Goal: Task Accomplishment & Management: Manage account settings

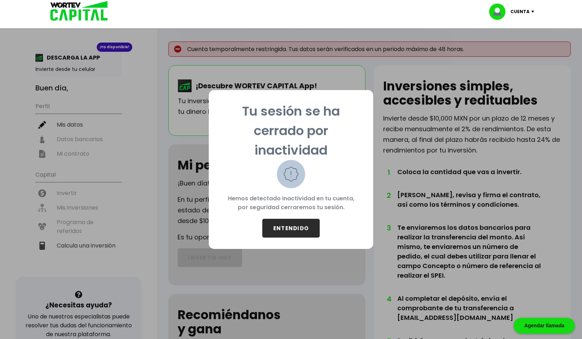
click at [304, 221] on button "ENTENDIDO" at bounding box center [290, 228] width 57 height 19
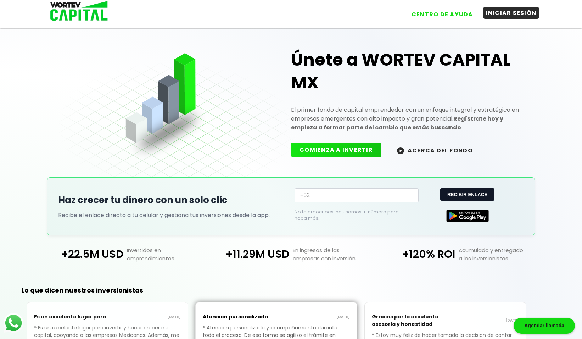
click at [512, 13] on button "INICIAR SESIÓN" at bounding box center [511, 13] width 56 height 12
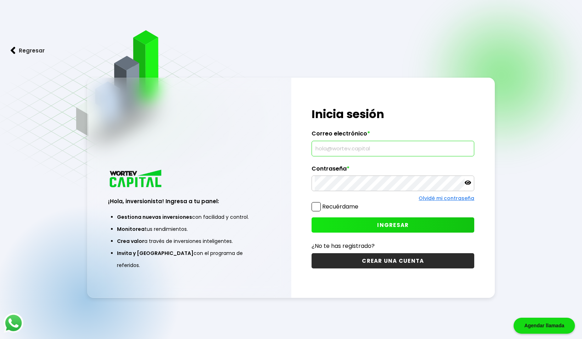
click at [369, 151] on input "text" at bounding box center [393, 148] width 156 height 15
type input "xitlaliguerrero067@gmail.com"
click at [412, 194] on div "¡Hola, inversionista! Ingresa tus credenciales para iniciar sesión Inicia sesió…" at bounding box center [394, 188] width 204 height 220
click at [465, 184] on icon at bounding box center [468, 182] width 6 height 6
click at [337, 204] on label "Recuérdame" at bounding box center [340, 206] width 36 height 8
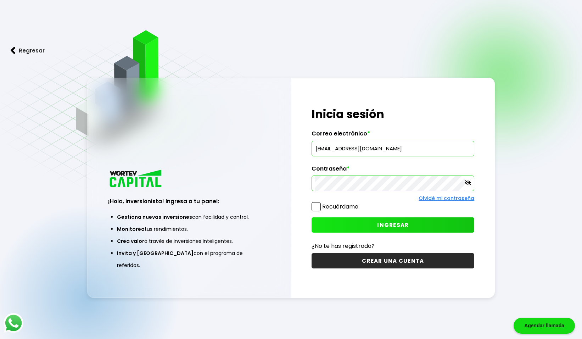
click at [360, 203] on input "Recuérdame" at bounding box center [360, 203] width 0 height 0
click at [356, 221] on button "INGRESAR" at bounding box center [393, 224] width 163 height 15
